Goal: Task Accomplishment & Management: Use online tool/utility

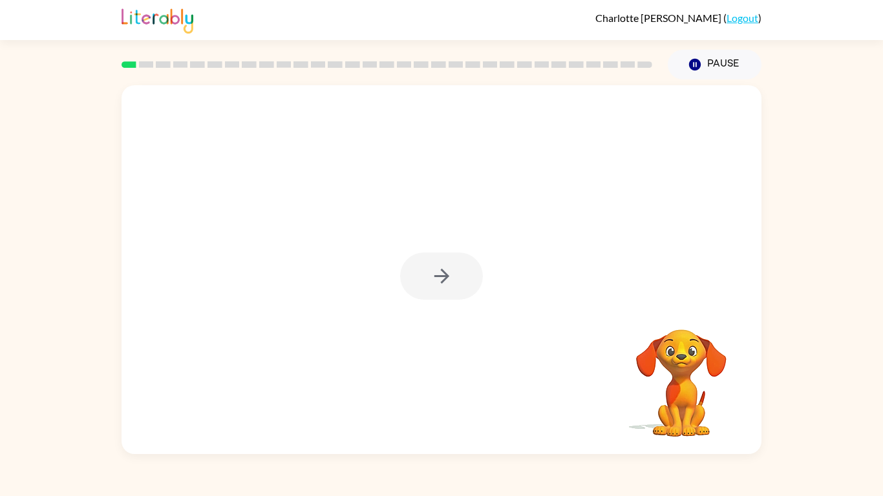
click at [445, 273] on div at bounding box center [441, 276] width 83 height 47
click at [445, 274] on icon "button" at bounding box center [441, 276] width 15 height 15
click at [399, 221] on video "Your browser must support playing .mp4 files to use Literably. Please try using…" at bounding box center [442, 193] width 640 height 217
click at [401, 225] on video "Your browser must support playing .mp4 files to use Literably. Please try using…" at bounding box center [442, 193] width 640 height 217
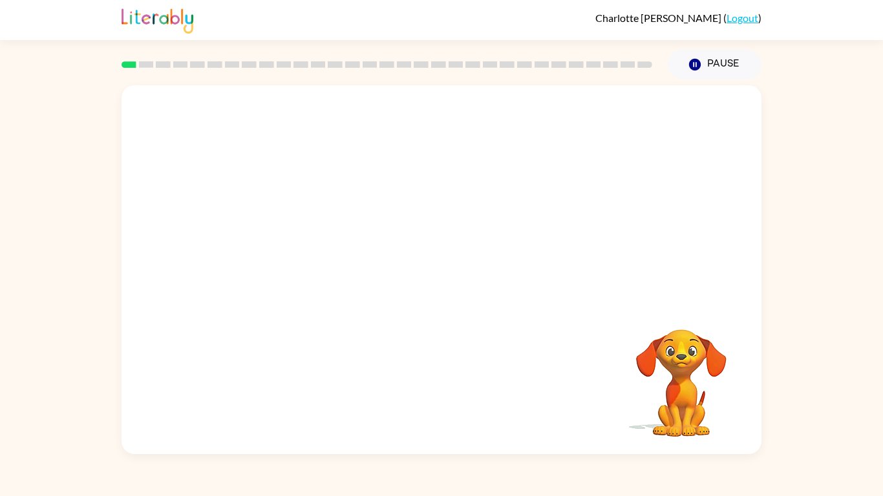
click at [401, 225] on video "Your browser must support playing .mp4 files to use Literably. Please try using…" at bounding box center [442, 193] width 640 height 217
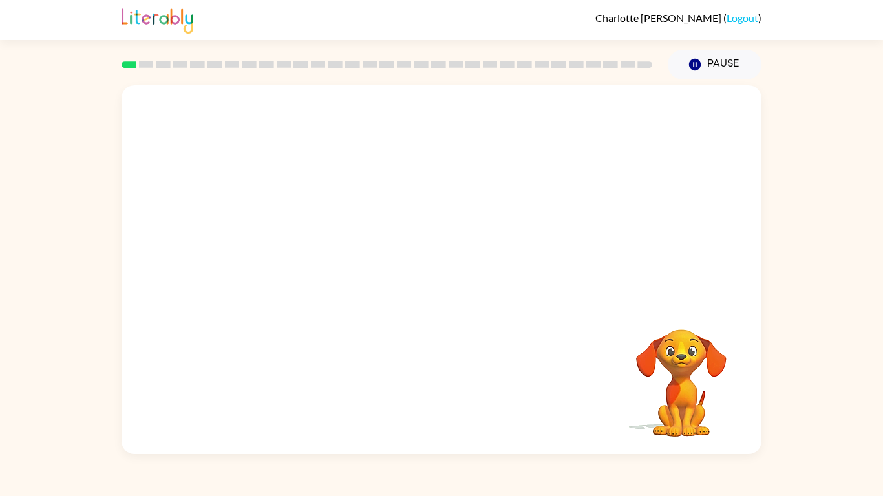
click at [401, 225] on video "Your browser must support playing .mp4 files to use Literably. Please try using…" at bounding box center [442, 193] width 640 height 217
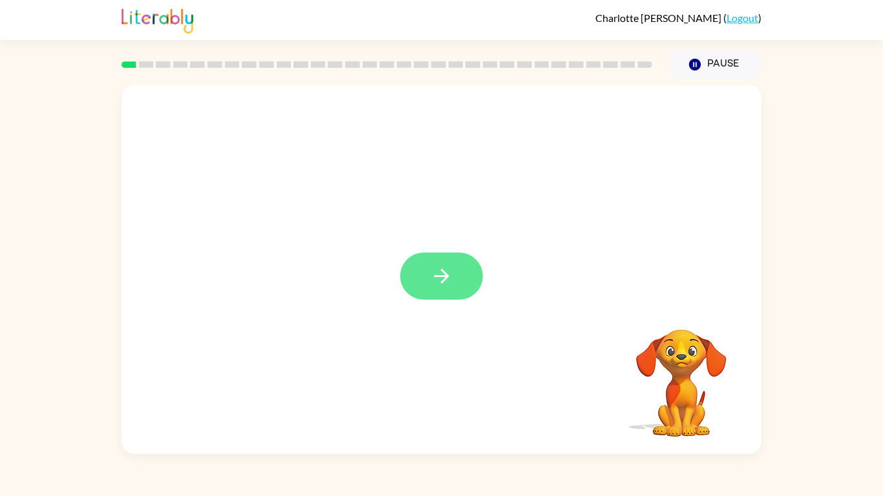
click at [426, 262] on button "button" at bounding box center [441, 276] width 83 height 47
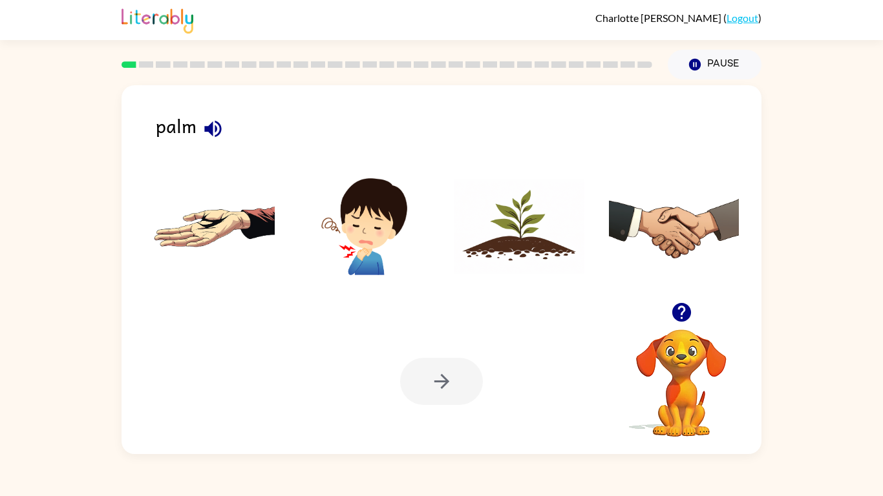
click at [191, 211] on img at bounding box center [209, 226] width 131 height 97
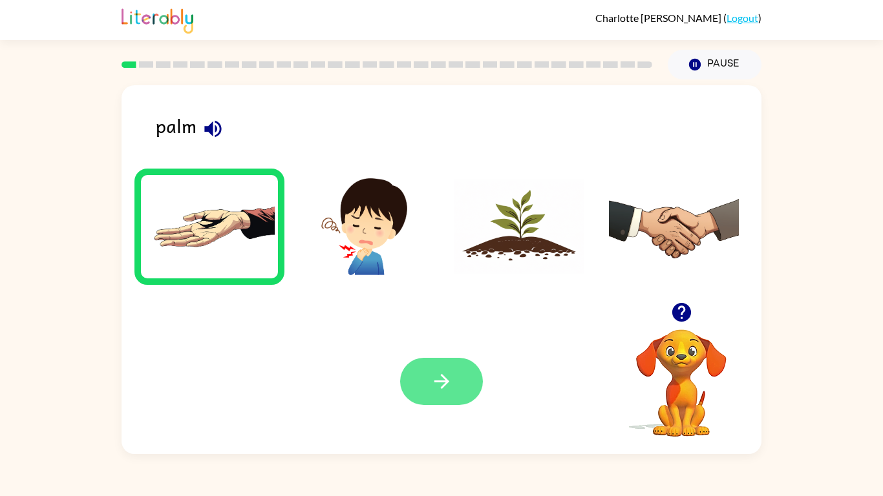
click at [443, 381] on icon "button" at bounding box center [441, 381] width 15 height 15
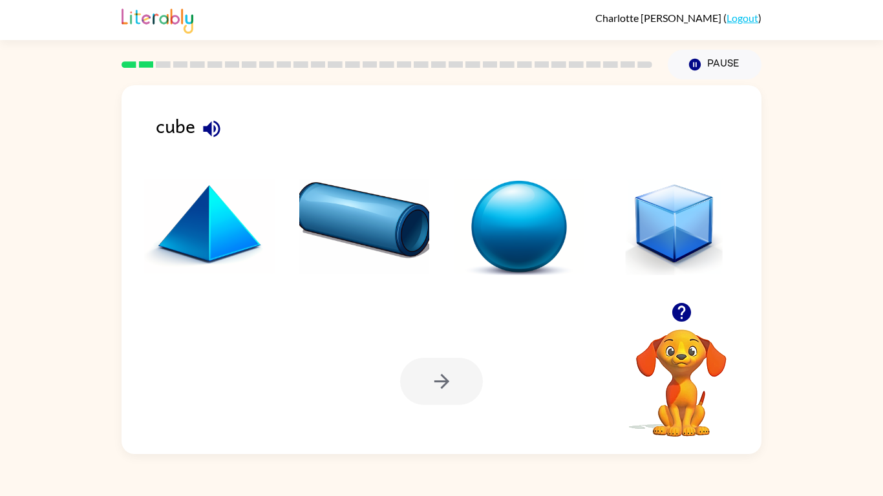
click at [690, 226] on img at bounding box center [674, 226] width 131 height 97
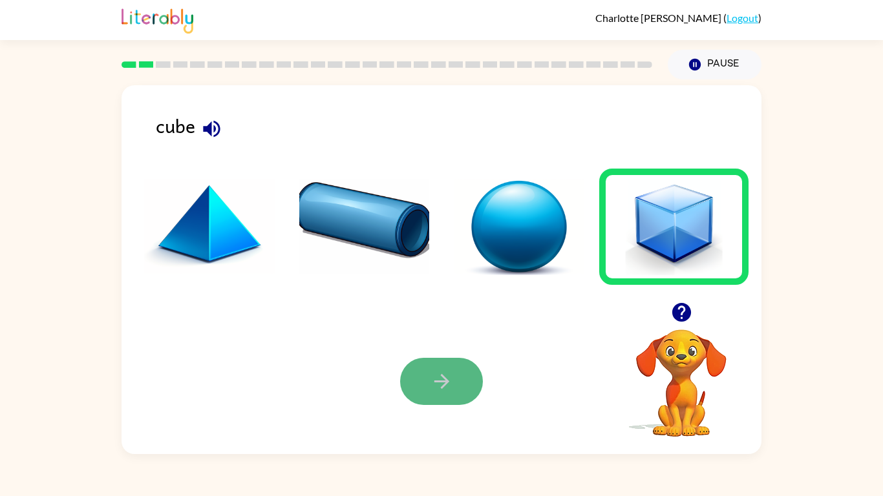
click at [430, 385] on icon "button" at bounding box center [441, 381] width 23 height 23
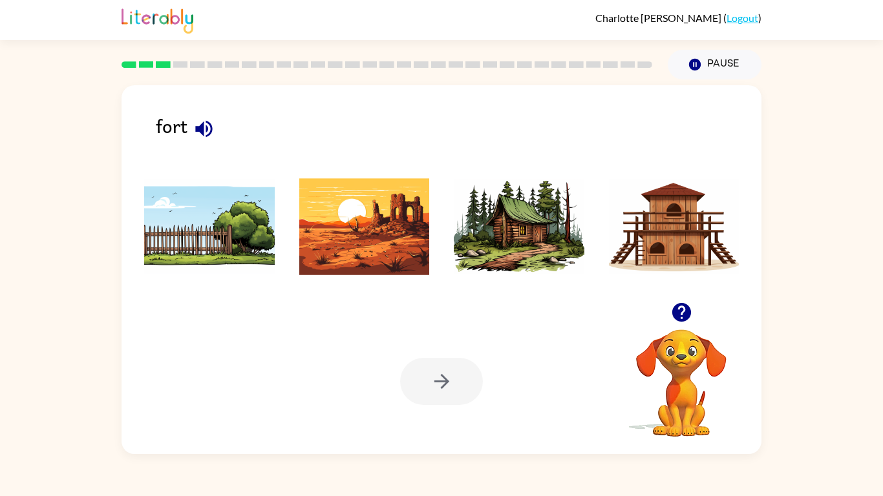
click at [677, 235] on img at bounding box center [674, 226] width 131 height 97
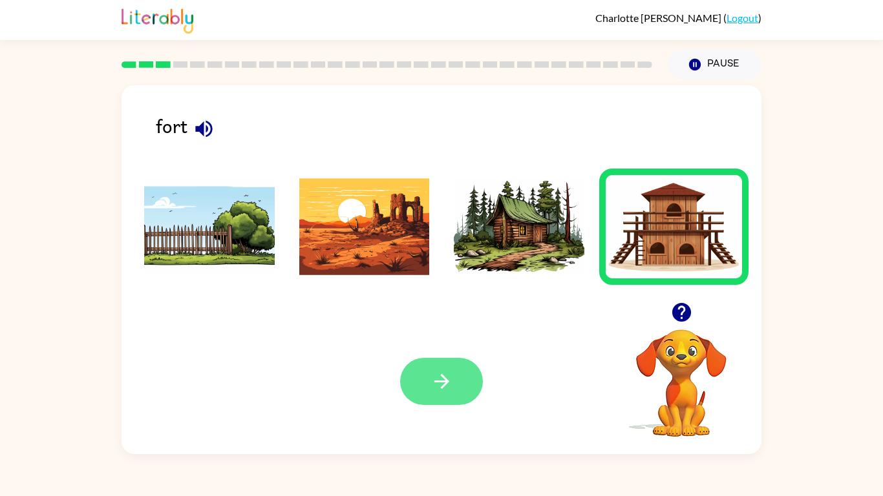
click at [456, 378] on button "button" at bounding box center [441, 381] width 83 height 47
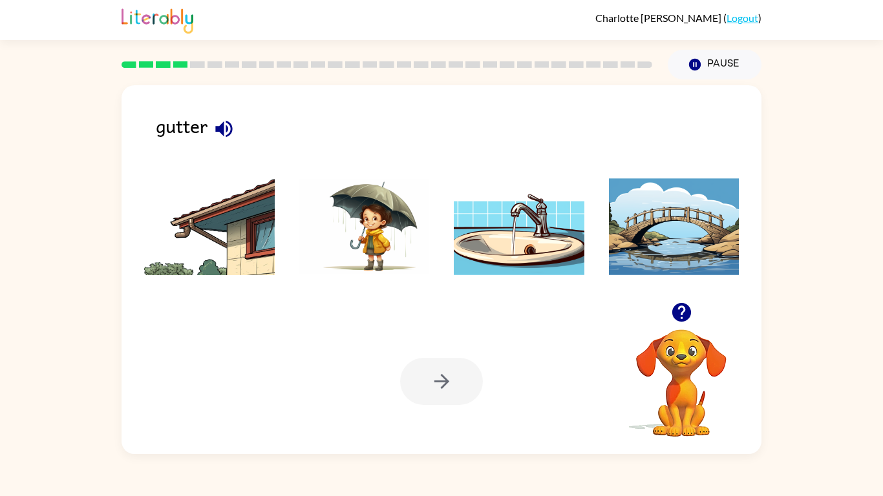
click at [184, 242] on img at bounding box center [209, 226] width 131 height 97
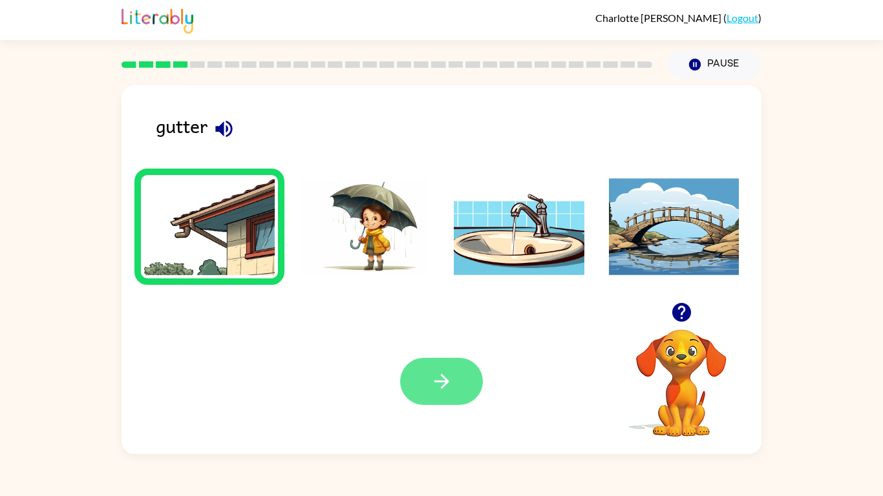
click at [433, 386] on icon "button" at bounding box center [441, 381] width 23 height 23
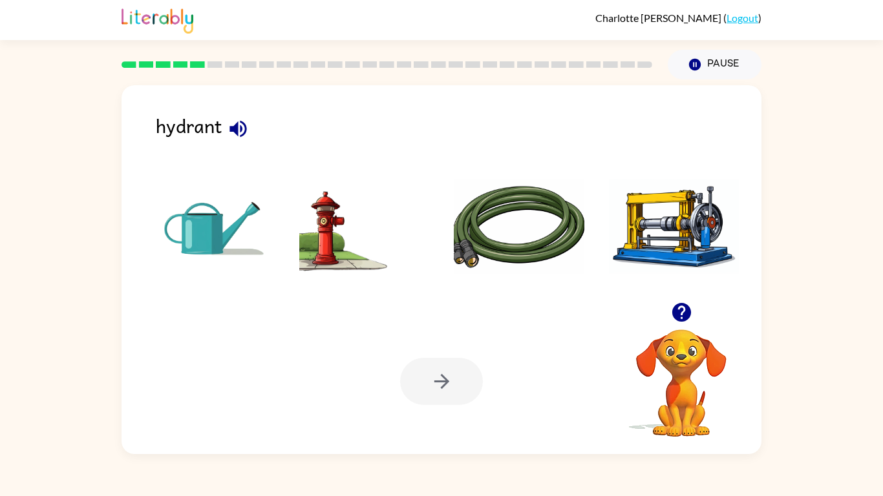
click at [320, 220] on img at bounding box center [364, 226] width 131 height 97
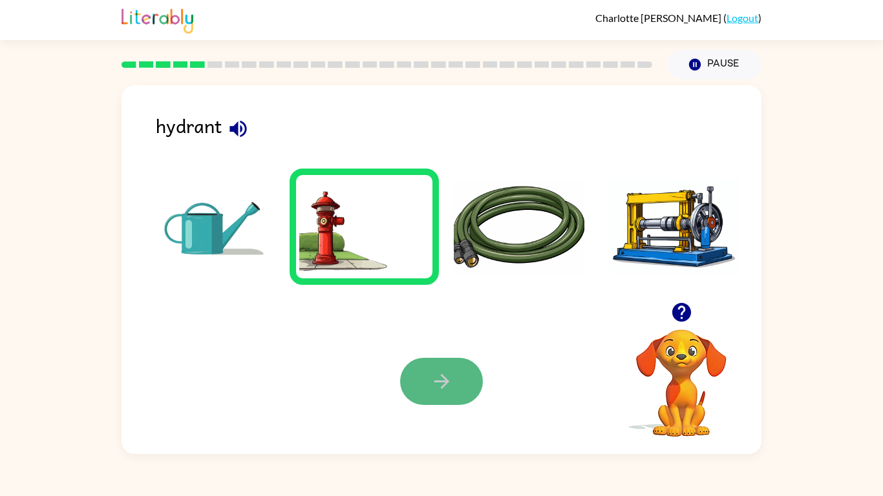
click at [451, 392] on icon "button" at bounding box center [441, 381] width 23 height 23
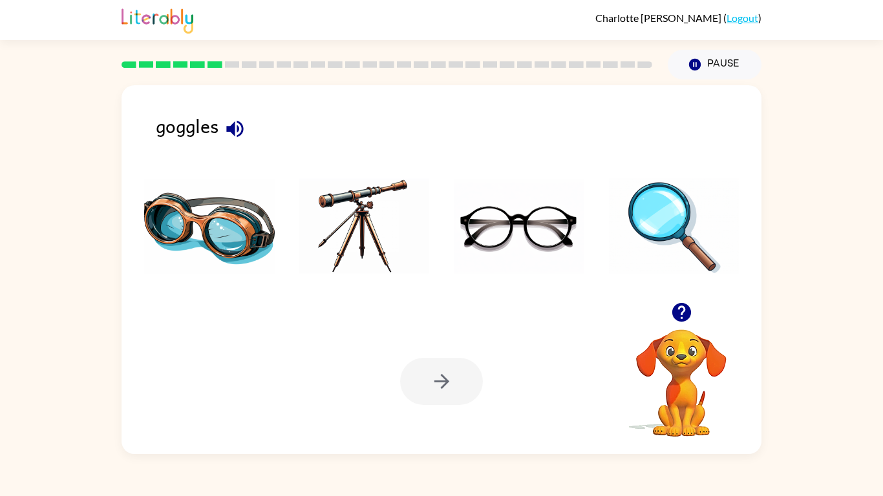
click at [184, 198] on img at bounding box center [209, 226] width 131 height 97
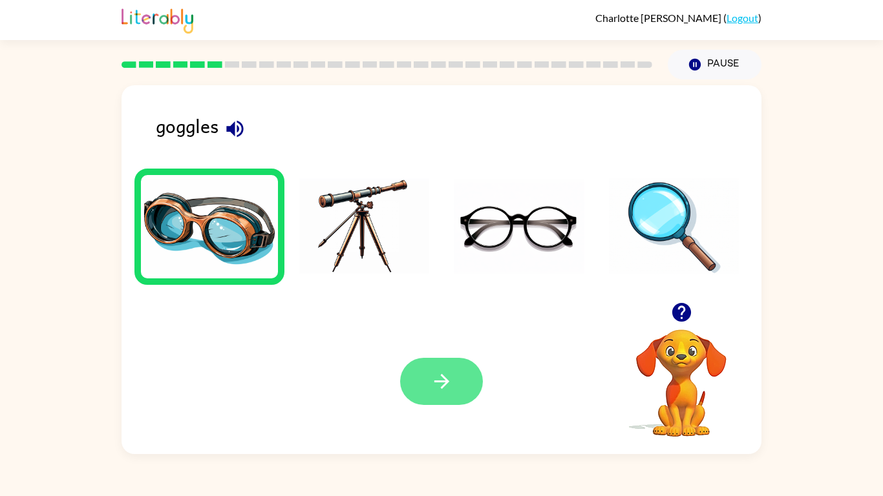
click at [414, 376] on button "button" at bounding box center [441, 381] width 83 height 47
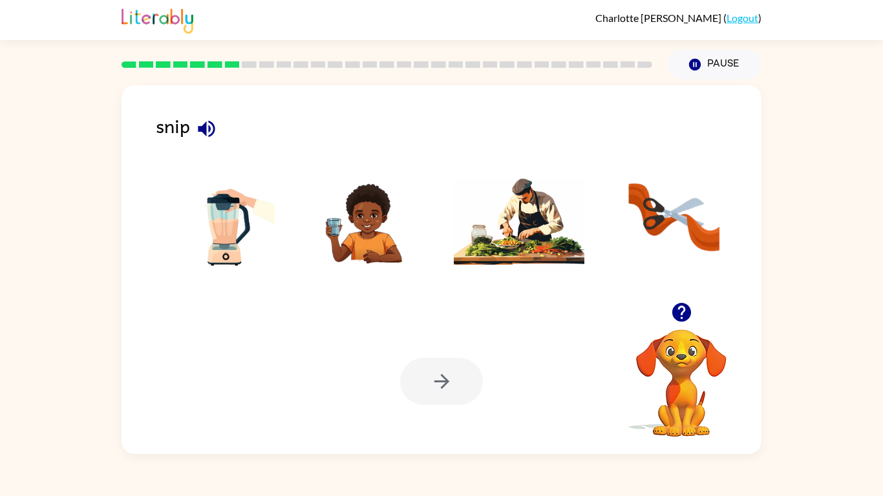
click at [677, 214] on img at bounding box center [674, 226] width 131 height 97
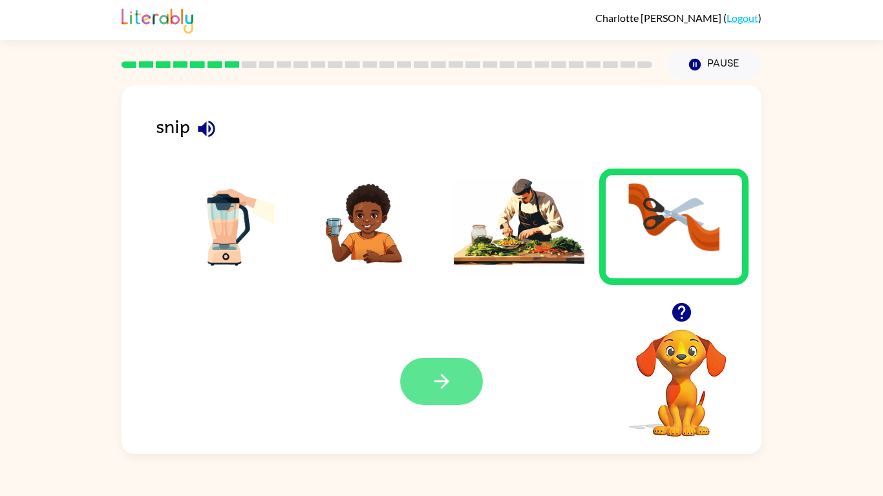
click at [445, 374] on icon "button" at bounding box center [441, 381] width 23 height 23
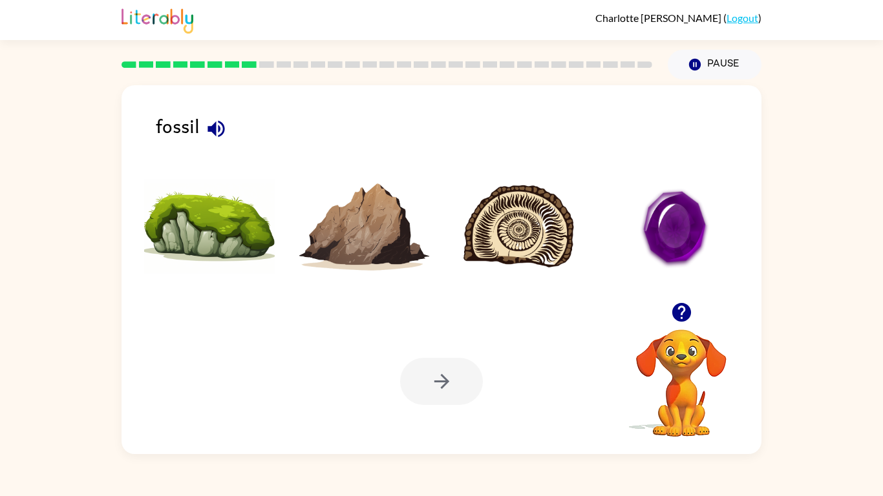
click at [504, 228] on img at bounding box center [519, 226] width 131 height 97
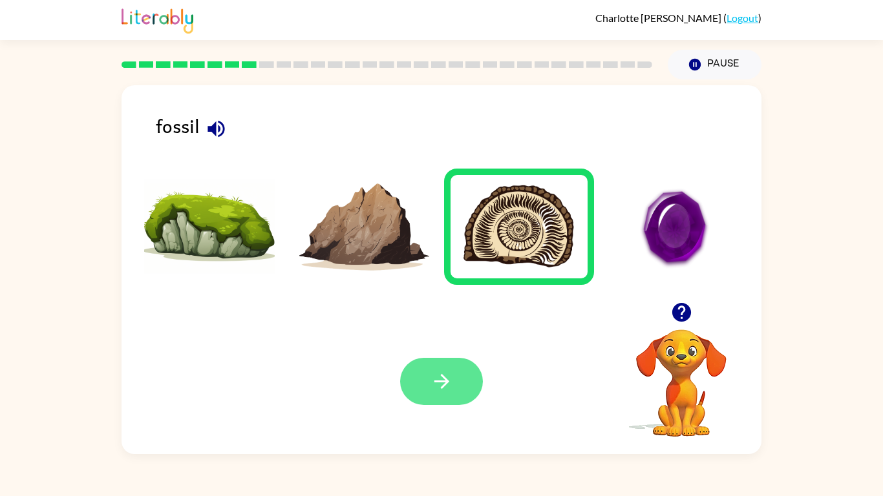
click at [435, 374] on icon "button" at bounding box center [441, 381] width 23 height 23
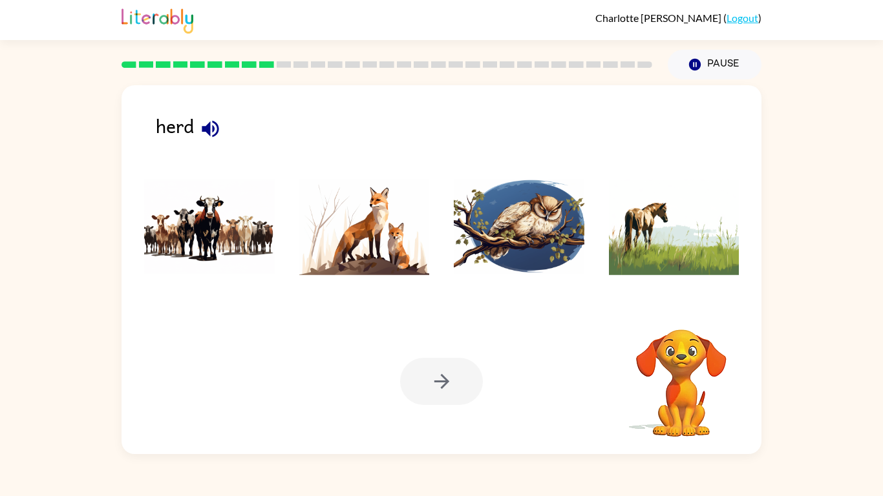
click at [233, 221] on img at bounding box center [209, 226] width 131 height 97
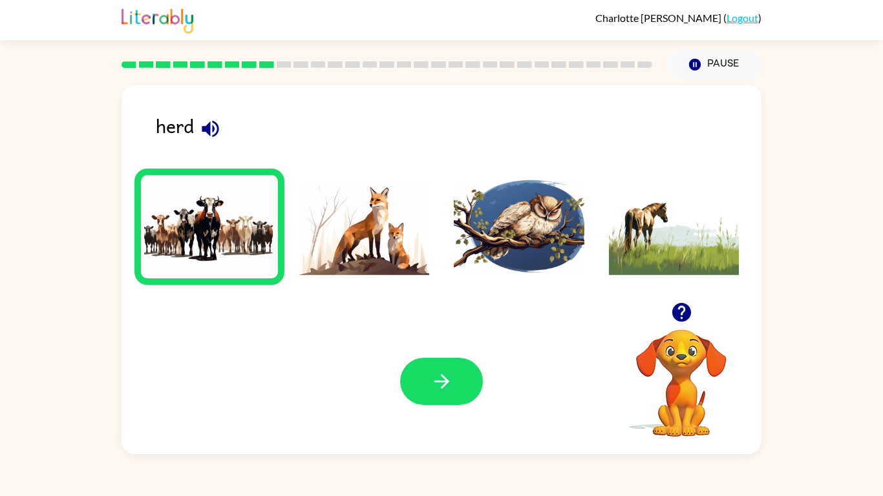
click at [410, 360] on div at bounding box center [441, 381] width 83 height 47
click at [441, 370] on icon "button" at bounding box center [441, 381] width 23 height 23
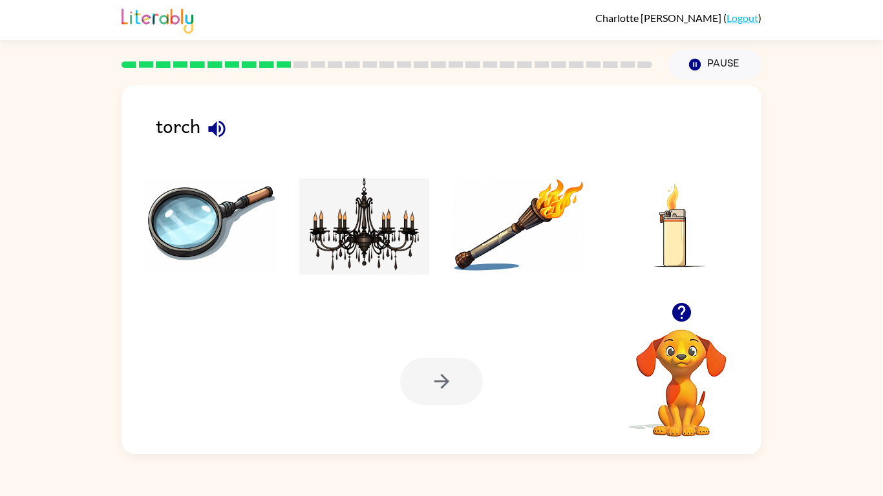
click at [522, 207] on img at bounding box center [519, 226] width 131 height 97
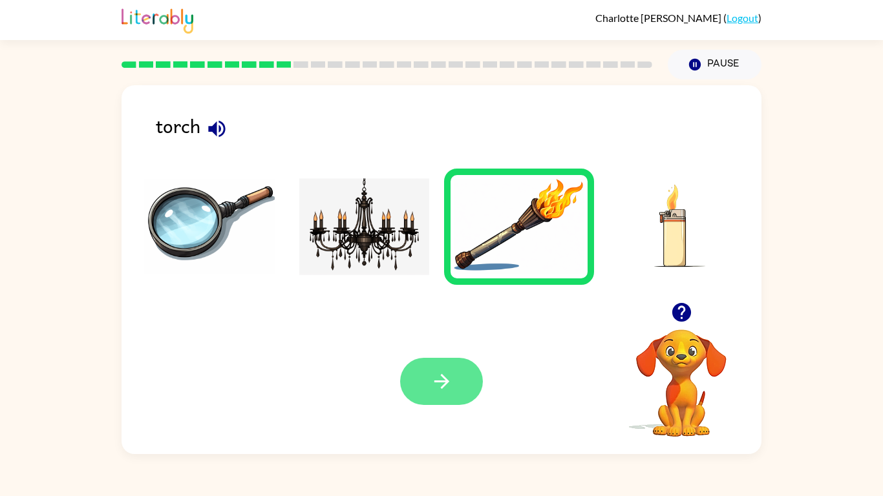
click at [454, 381] on button "button" at bounding box center [441, 381] width 83 height 47
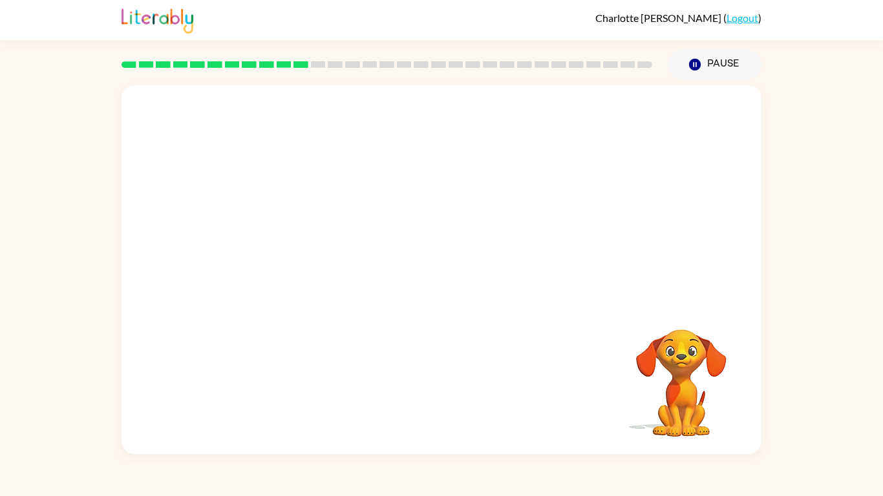
click at [295, 233] on video "Your browser must support playing .mp4 files to use Literably. Please try using…" at bounding box center [442, 193] width 640 height 217
click at [297, 236] on video "Your browser must support playing .mp4 files to use Literably. Please try using…" at bounding box center [442, 193] width 640 height 217
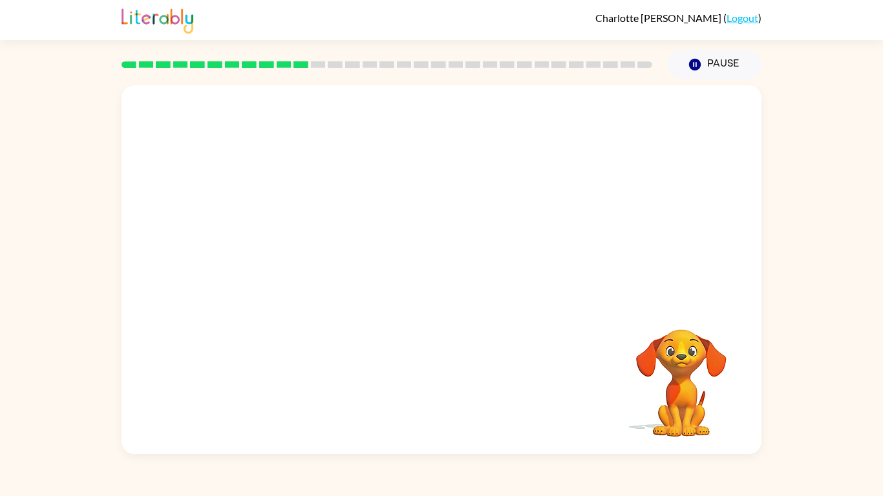
click at [297, 236] on video "Your browser must support playing .mp4 files to use Literably. Please try using…" at bounding box center [442, 193] width 640 height 217
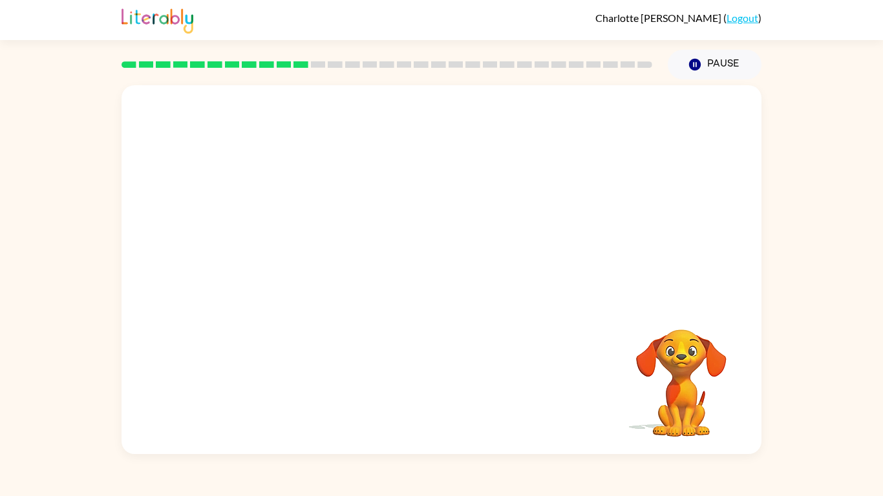
click at [297, 236] on video "Your browser must support playing .mp4 files to use Literably. Please try using…" at bounding box center [442, 193] width 640 height 217
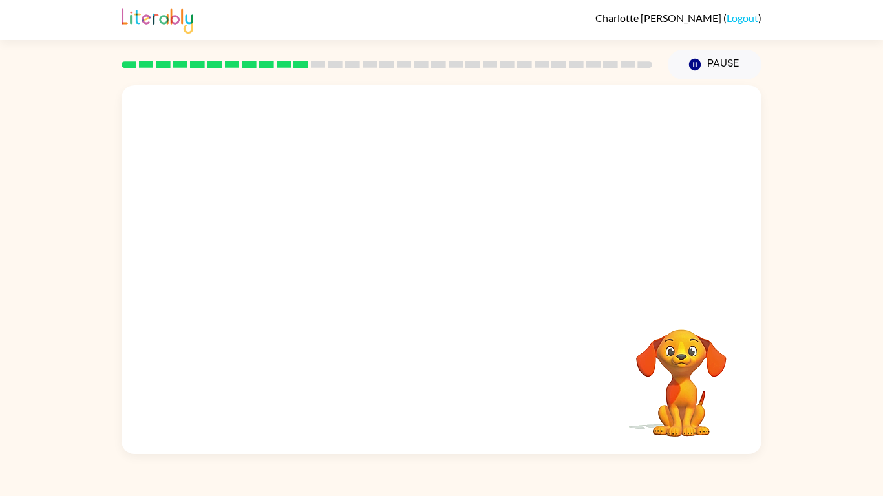
click at [297, 236] on video "Your browser must support playing .mp4 files to use Literably. Please try using…" at bounding box center [442, 193] width 640 height 217
click at [282, 244] on video "Your browser must support playing .mp4 files to use Literably. Please try using…" at bounding box center [442, 193] width 640 height 217
click at [609, 120] on video "Your browser must support playing .mp4 files to use Literably. Please try using…" at bounding box center [442, 193] width 640 height 217
click at [594, 118] on video "Your browser must support playing .mp4 files to use Literably. Please try using…" at bounding box center [442, 193] width 640 height 217
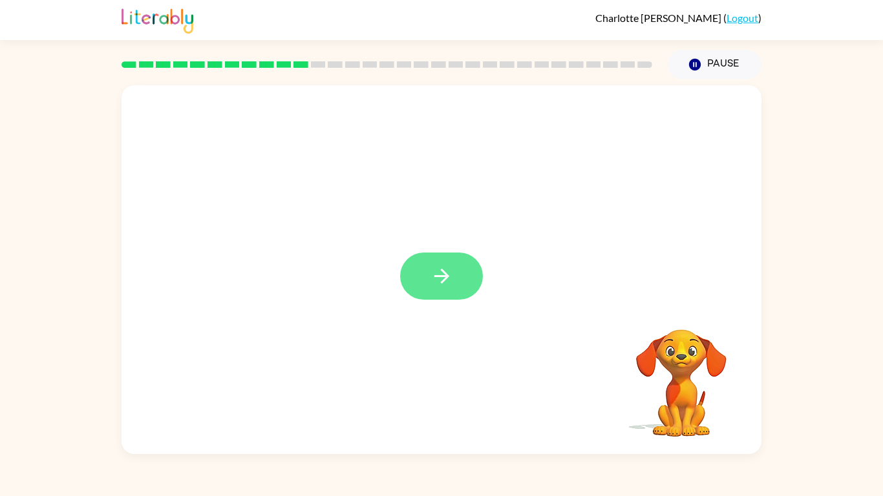
click at [449, 266] on icon "button" at bounding box center [441, 276] width 23 height 23
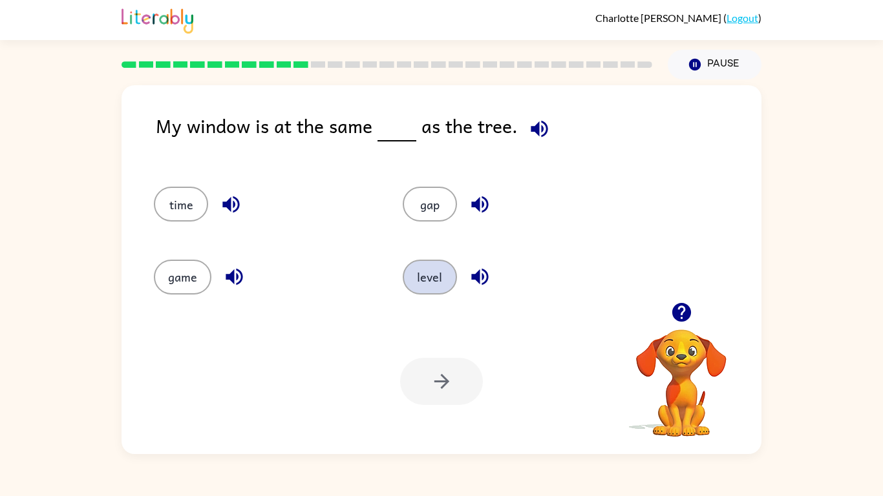
click at [447, 266] on button "level" at bounding box center [430, 277] width 54 height 35
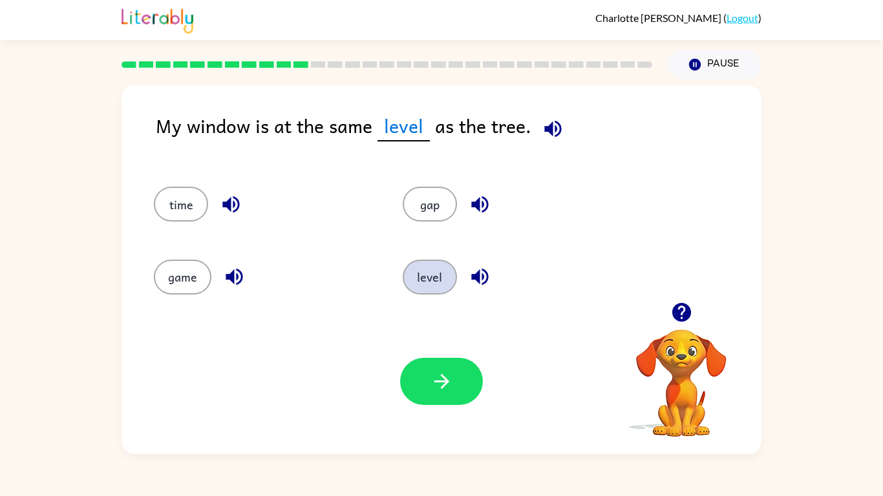
click at [447, 266] on button "level" at bounding box center [430, 277] width 54 height 35
click at [437, 373] on icon "button" at bounding box center [441, 381] width 23 height 23
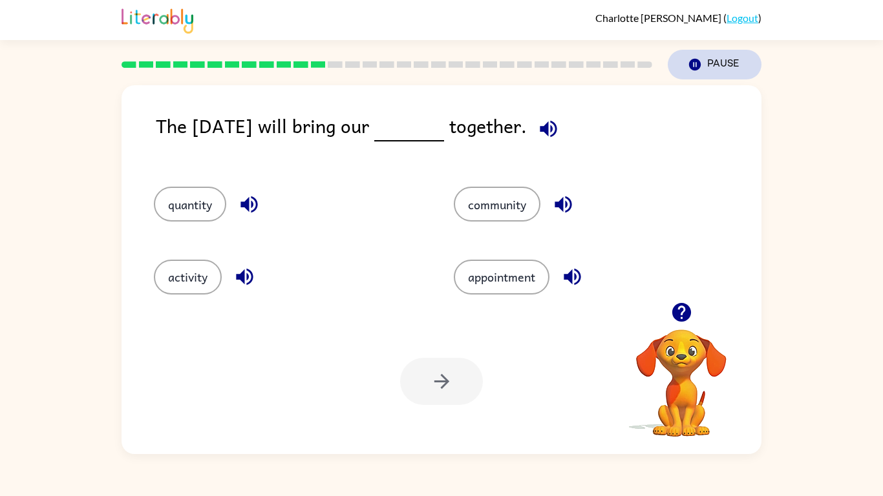
click at [693, 63] on icon "button" at bounding box center [695, 65] width 12 height 12
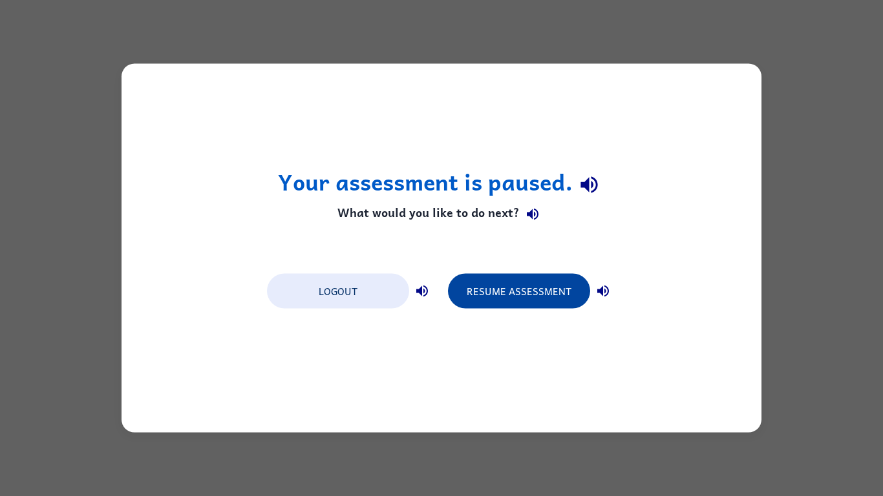
click at [541, 286] on button "Resume Assessment" at bounding box center [519, 291] width 142 height 35
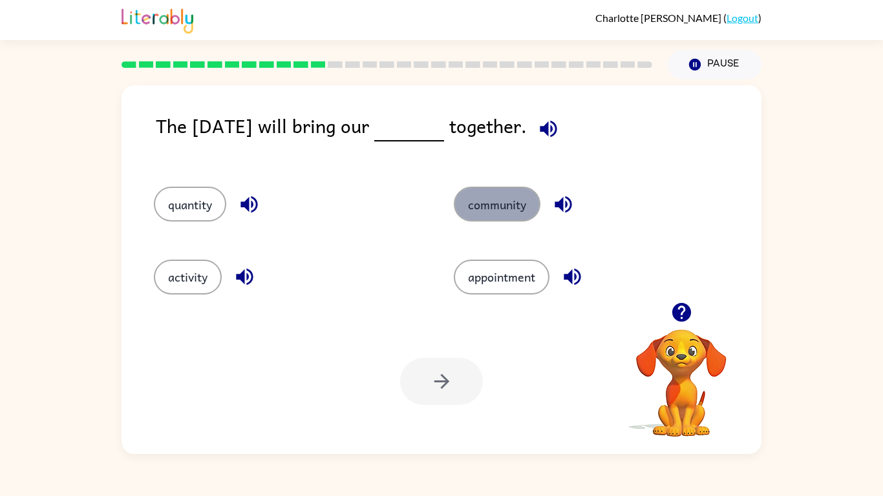
click at [479, 198] on button "community" at bounding box center [497, 204] width 87 height 35
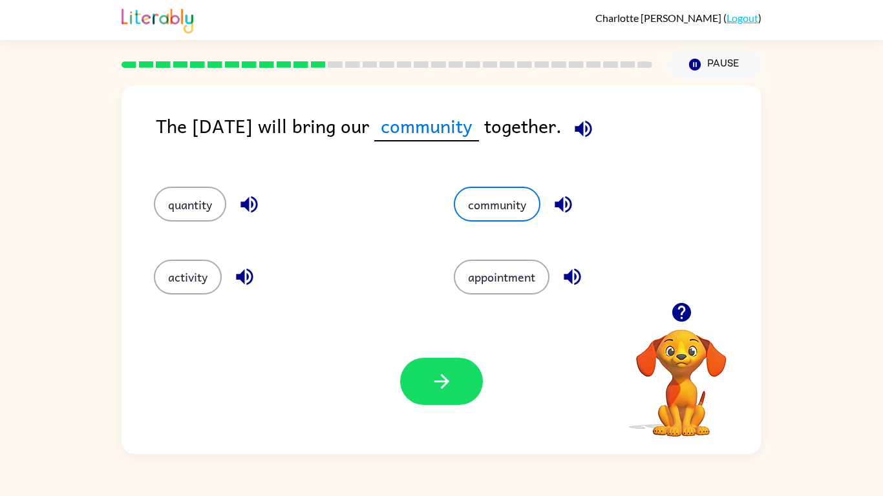
click at [439, 354] on div "Your browser must support playing .mp4 files to use Literably. Please try using…" at bounding box center [442, 381] width 640 height 145
click at [438, 374] on icon "button" at bounding box center [441, 381] width 23 height 23
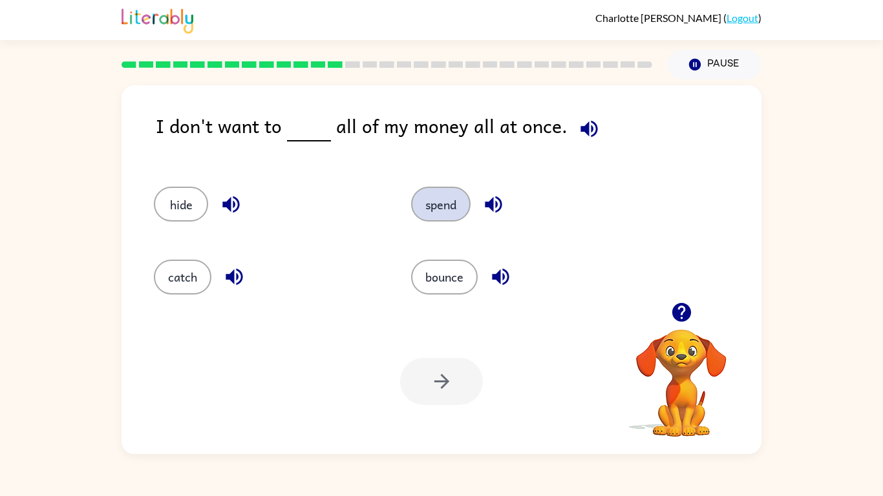
click at [437, 206] on button "spend" at bounding box center [440, 204] width 59 height 35
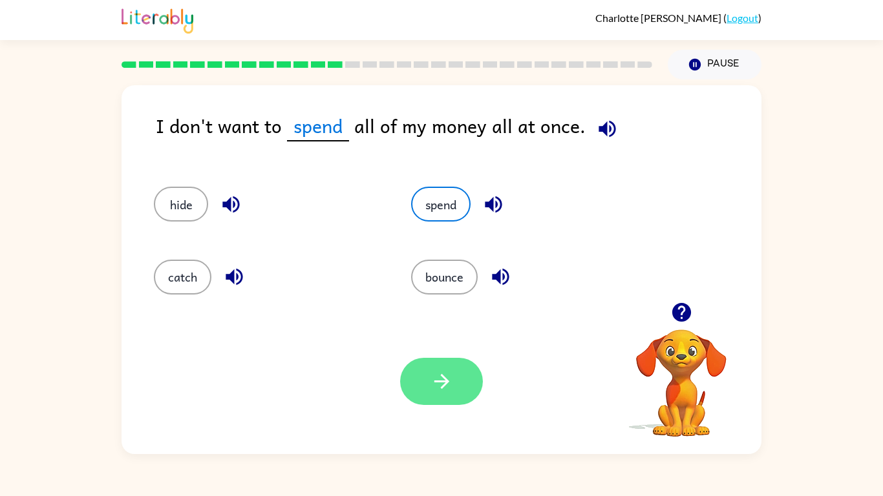
click at [451, 384] on icon "button" at bounding box center [441, 381] width 23 height 23
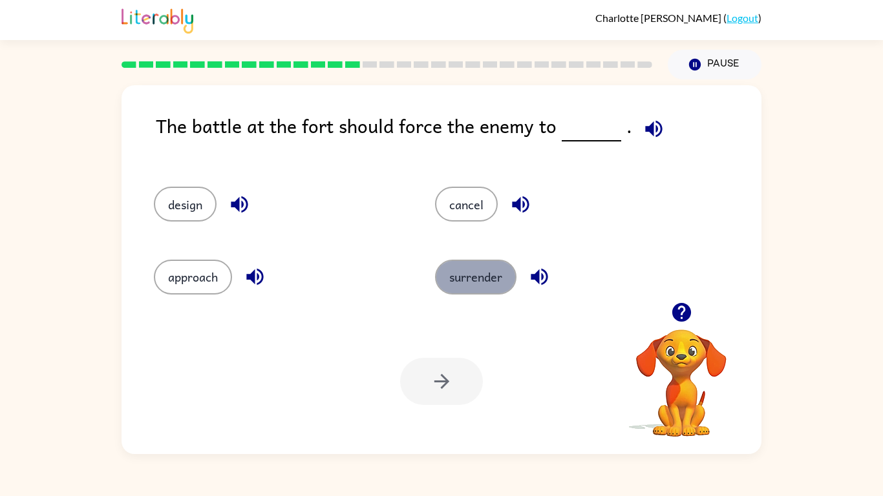
click at [507, 277] on button "surrender" at bounding box center [475, 277] width 81 height 35
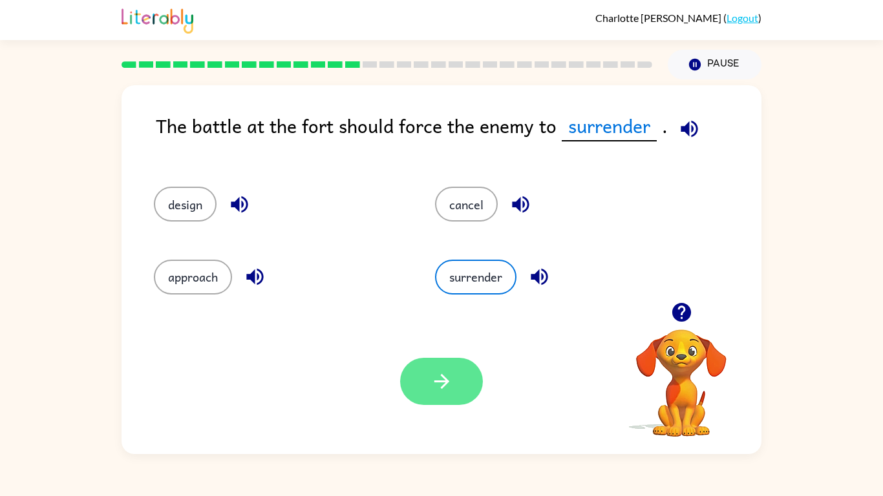
click at [451, 370] on icon "button" at bounding box center [441, 381] width 23 height 23
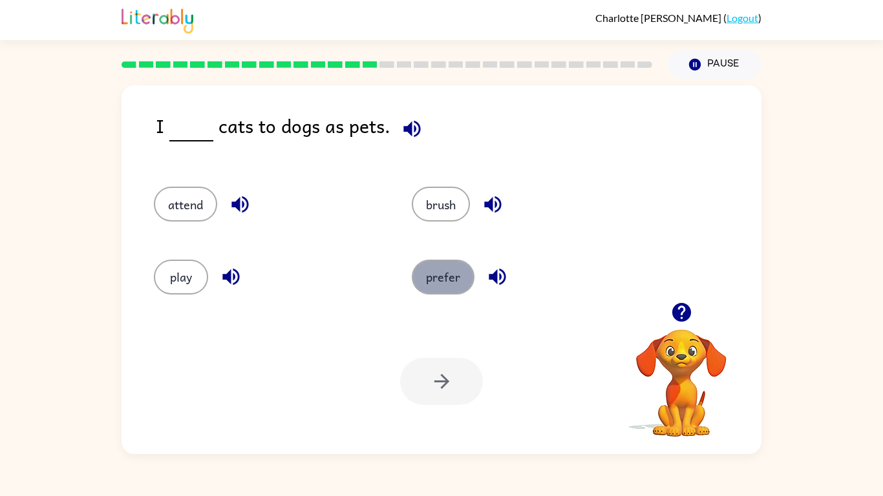
click at [448, 268] on button "prefer" at bounding box center [443, 277] width 63 height 35
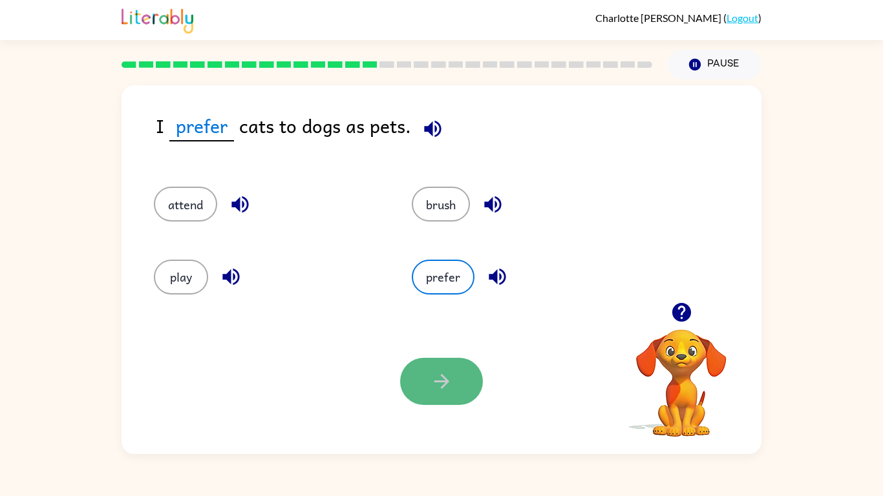
click at [476, 375] on button "button" at bounding box center [441, 381] width 83 height 47
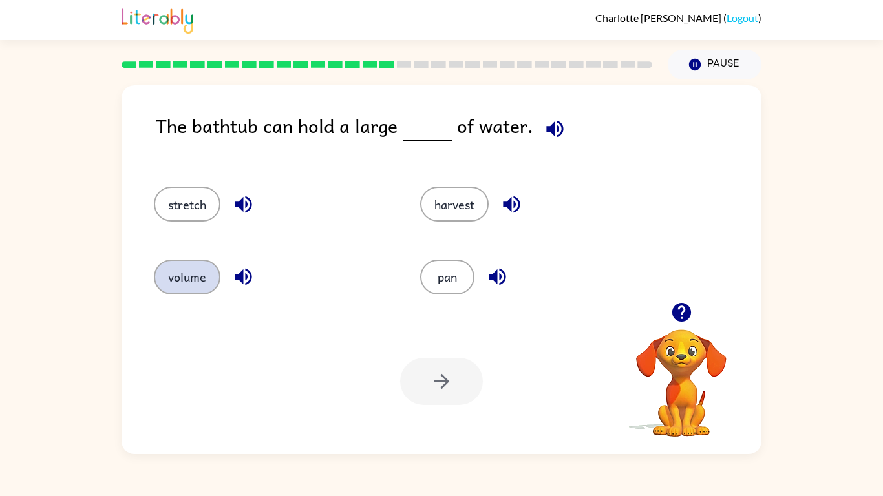
click at [187, 275] on button "volume" at bounding box center [187, 277] width 67 height 35
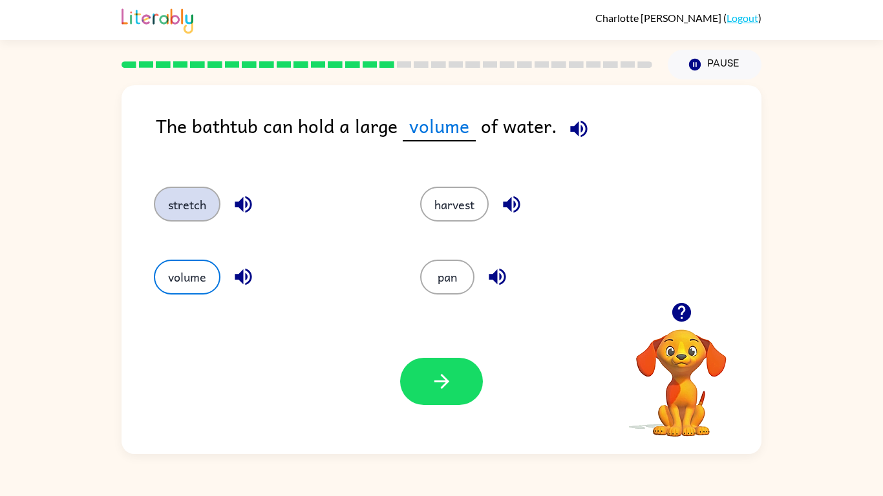
click at [199, 205] on button "stretch" at bounding box center [187, 204] width 67 height 35
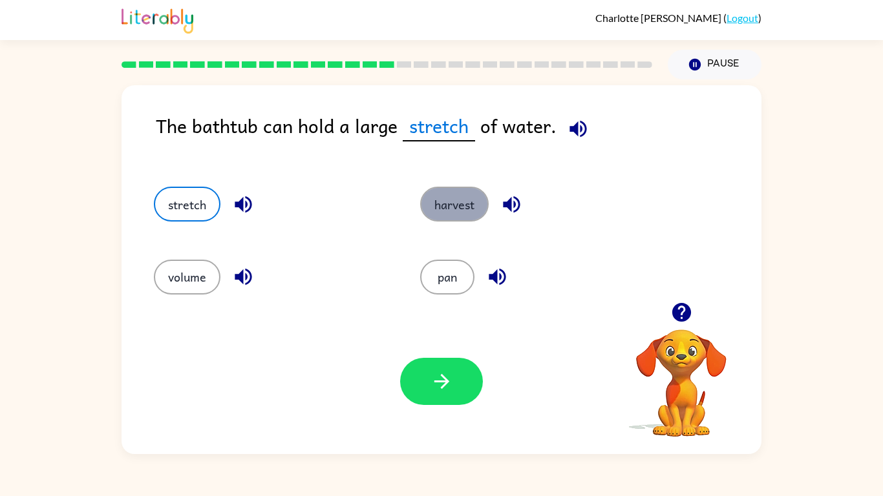
click at [468, 209] on button "harvest" at bounding box center [454, 204] width 69 height 35
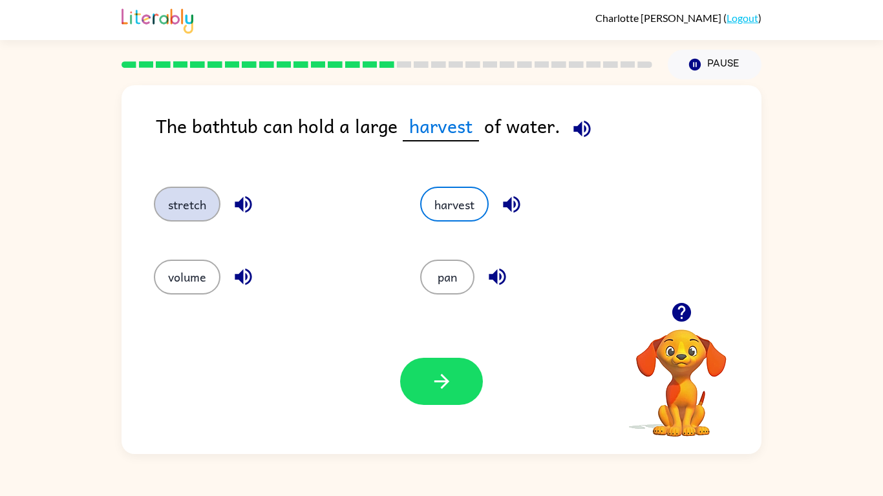
click at [176, 204] on button "stretch" at bounding box center [187, 204] width 67 height 35
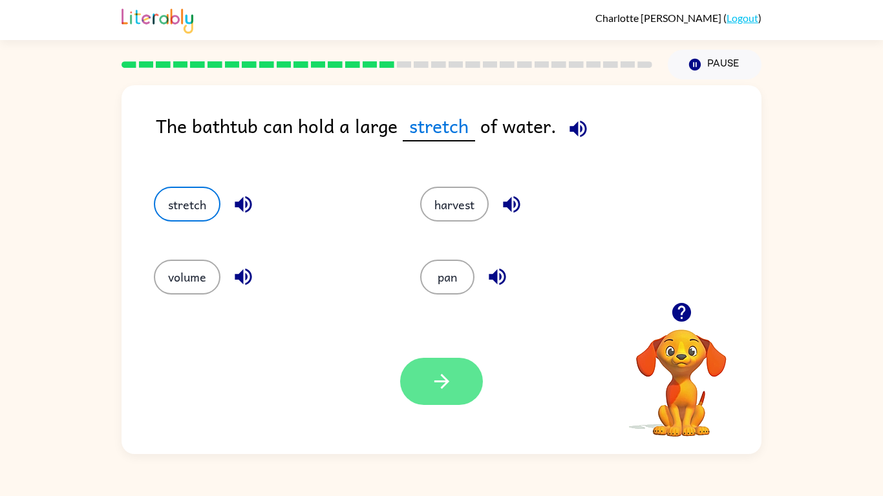
click at [454, 386] on button "button" at bounding box center [441, 381] width 83 height 47
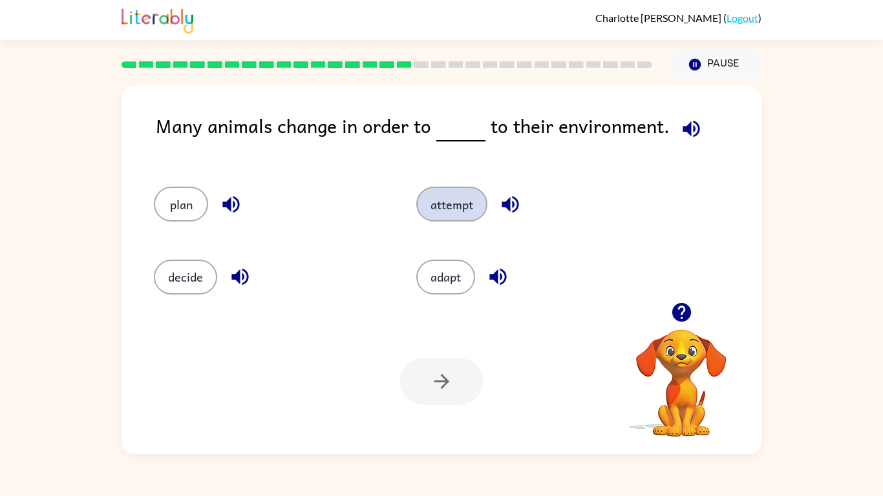
click at [458, 206] on button "attempt" at bounding box center [451, 204] width 71 height 35
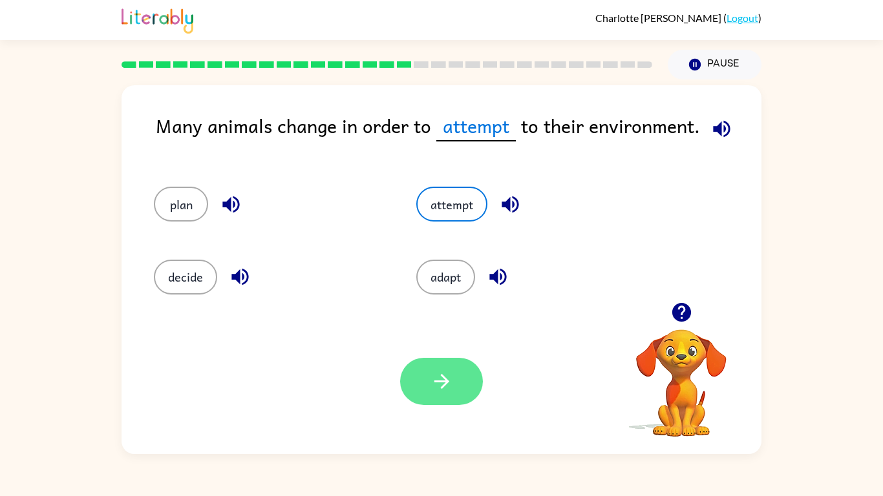
click at [436, 396] on button "button" at bounding box center [441, 381] width 83 height 47
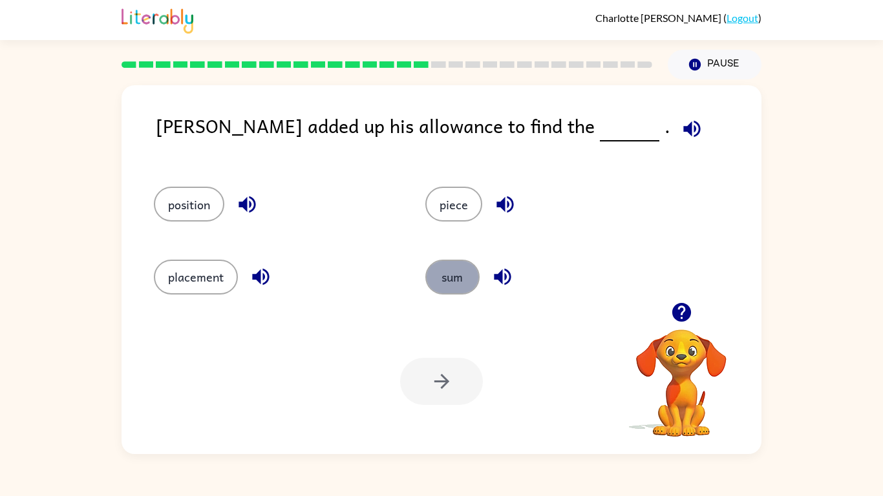
click at [452, 268] on button "sum" at bounding box center [452, 277] width 54 height 35
